Goal: Transaction & Acquisition: Book appointment/travel/reservation

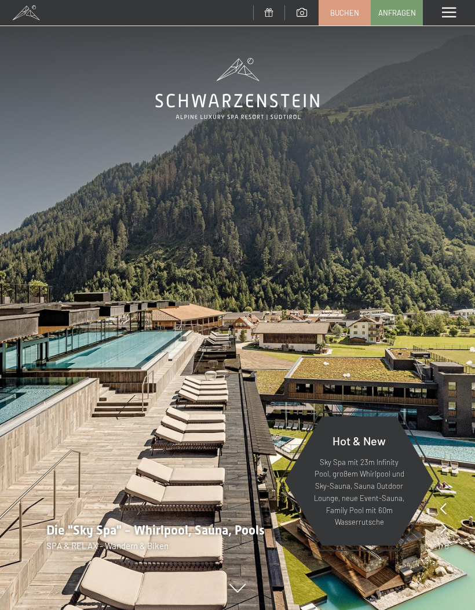
click at [347, 12] on span "Buchen" at bounding box center [344, 13] width 29 height 10
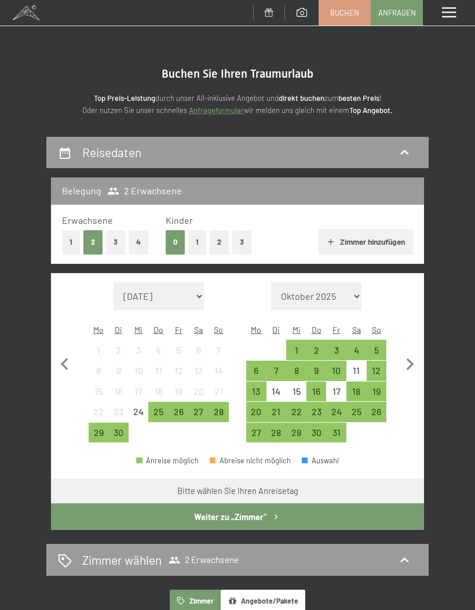
click at [245, 238] on button "3" at bounding box center [241, 242] width 19 height 24
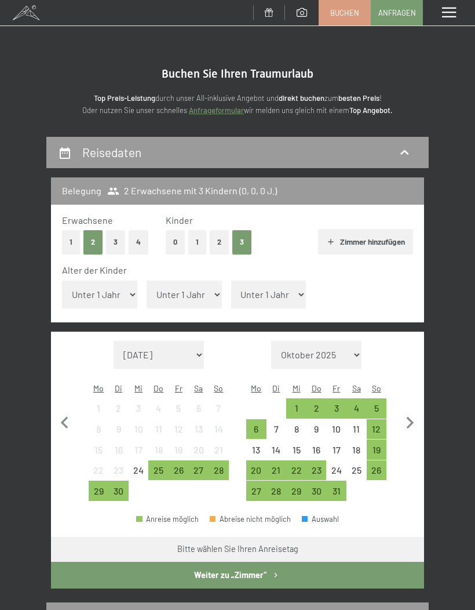
click at [97, 286] on select "Unter 1 Jahr 1 Jahr 2 Jahre 3 Jahre 4 Jahre 5 Jahre 6 Jahre 7 Jahre 8 Jahre 9 J…" at bounding box center [99, 294] width 75 height 28
select select "9"
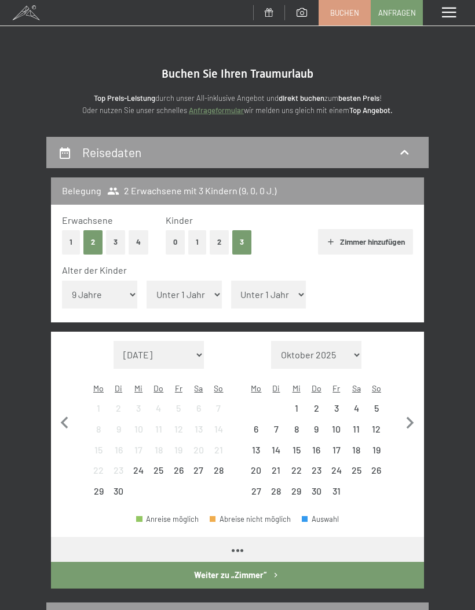
click at [196, 289] on select "Unter 1 Jahr 1 Jahr 2 Jahre 3 Jahre 4 Jahre 5 Jahre 6 Jahre 7 Jahre 8 Jahre 9 J…" at bounding box center [184, 294] width 75 height 28
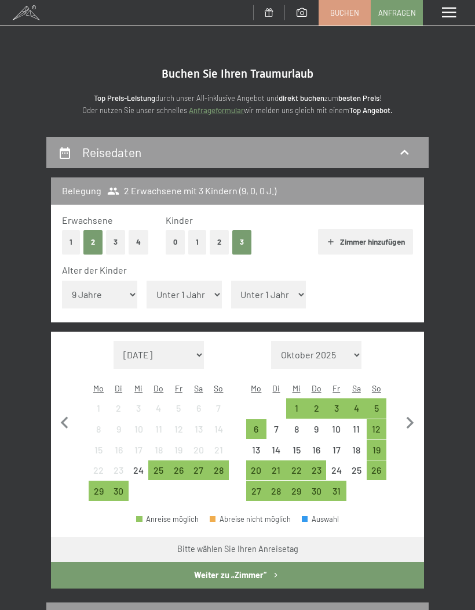
click at [194, 294] on select "Unter 1 Jahr 1 Jahr 2 Jahre 3 Jahre 4 Jahre 5 Jahre 6 Jahre 7 Jahre 8 Jahre 9 J…" at bounding box center [184, 294] width 75 height 28
select select "11"
click at [279, 294] on select "Unter 1 Jahr 1 Jahr 2 Jahre 3 Jahre 4 Jahre 5 Jahre 6 Jahre 7 Jahre 8 Jahre 9 J…" at bounding box center [268, 294] width 75 height 28
select select "13"
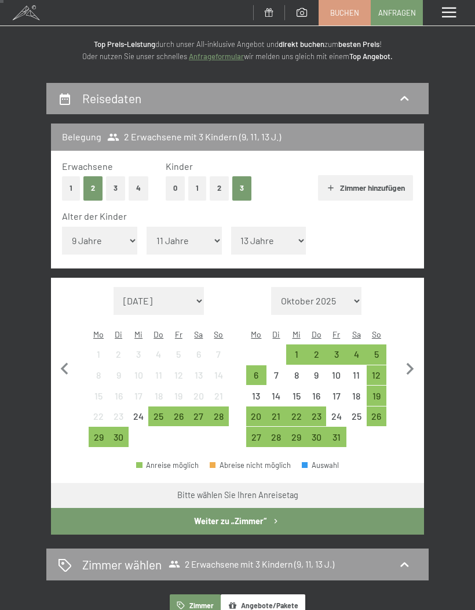
scroll to position [55, 0]
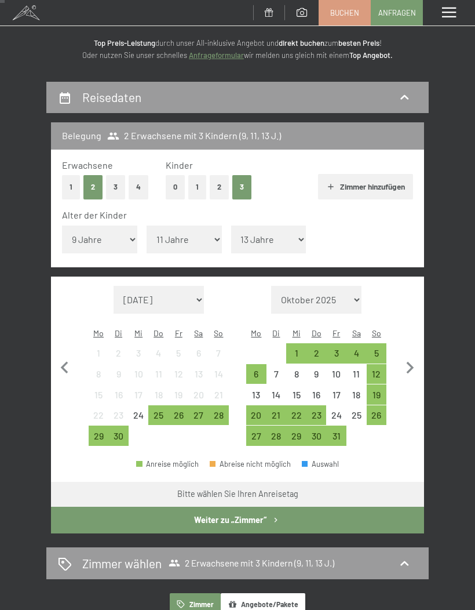
click at [411, 359] on icon "button" at bounding box center [410, 368] width 24 height 24
select select "[DATE]"
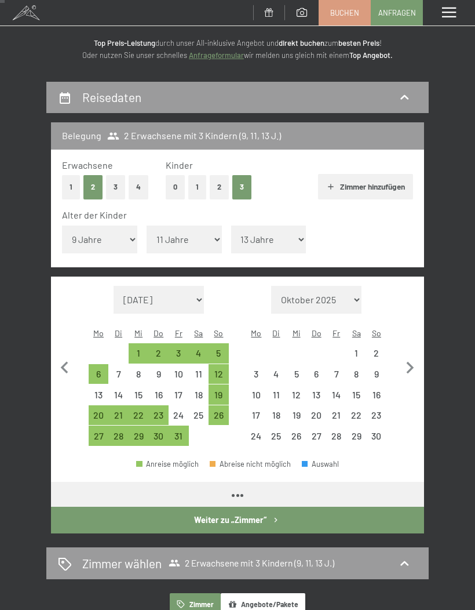
click at [413, 357] on icon "button" at bounding box center [410, 368] width 24 height 24
select select "[DATE]"
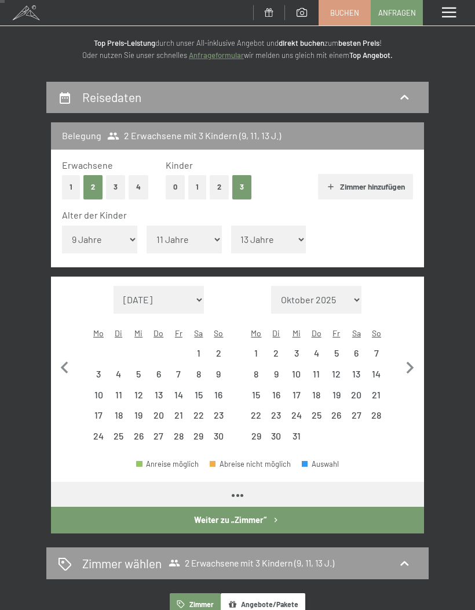
select select "[DATE]"
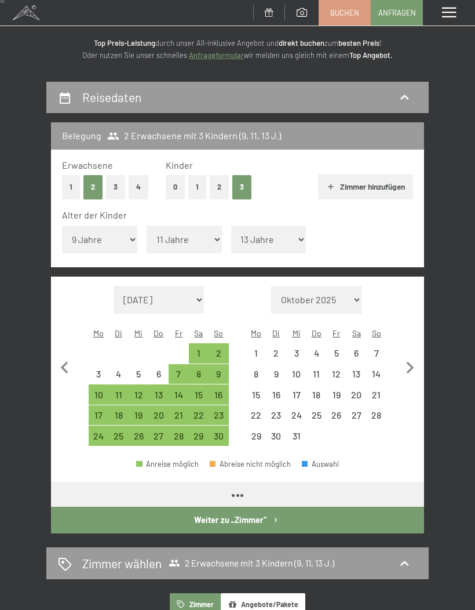
select select "[DATE]"
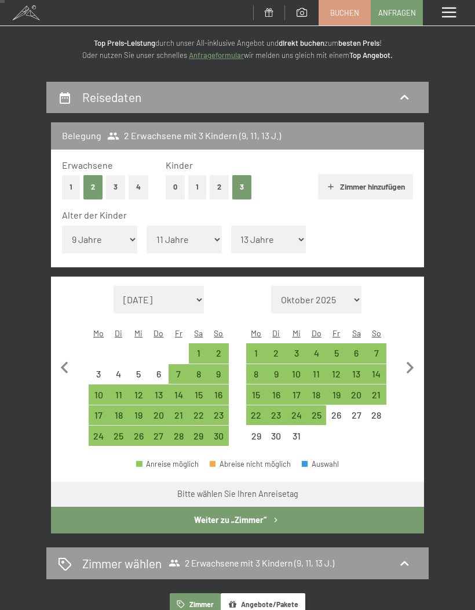
click at [358, 390] on div "20" at bounding box center [357, 399] width 18 height 18
select select "[DATE]"
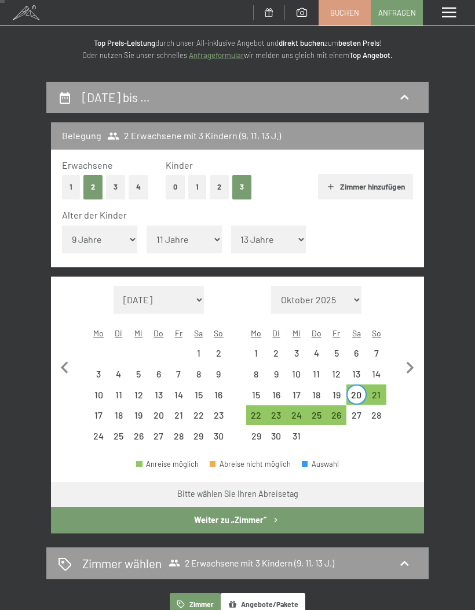
click at [359, 411] on div "27" at bounding box center [357, 419] width 18 height 18
select select "[DATE]"
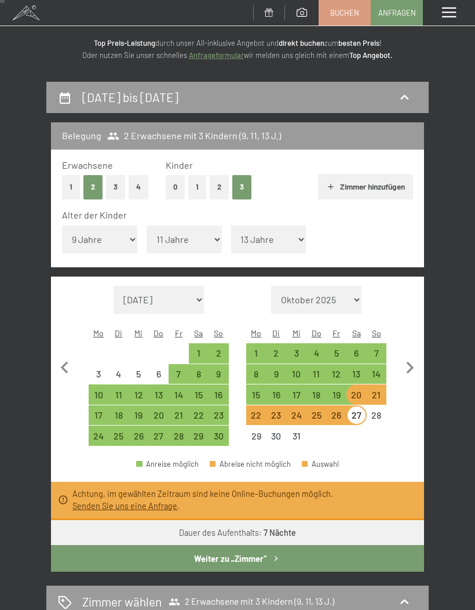
click at [356, 390] on div "20" at bounding box center [357, 399] width 18 height 18
select select "[DATE]"
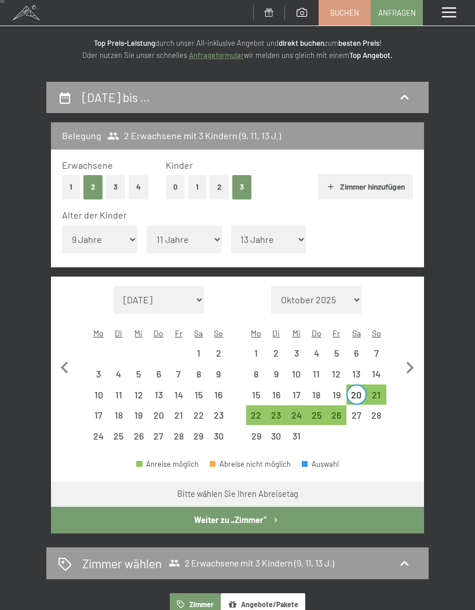
click at [338, 410] on div "26" at bounding box center [336, 419] width 18 height 18
select select "[DATE]"
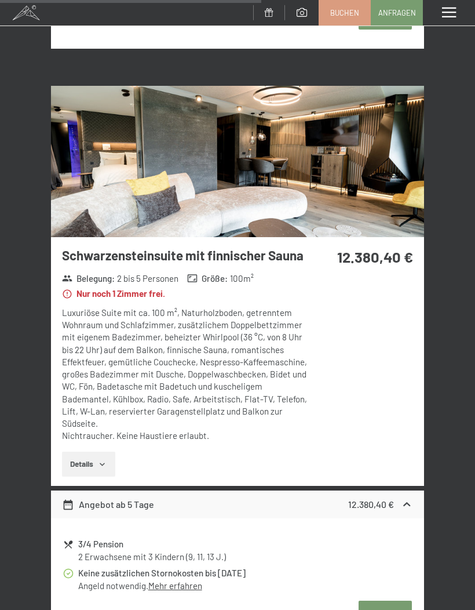
scroll to position [1142, 0]
